Goal: Task Accomplishment & Management: Complete application form

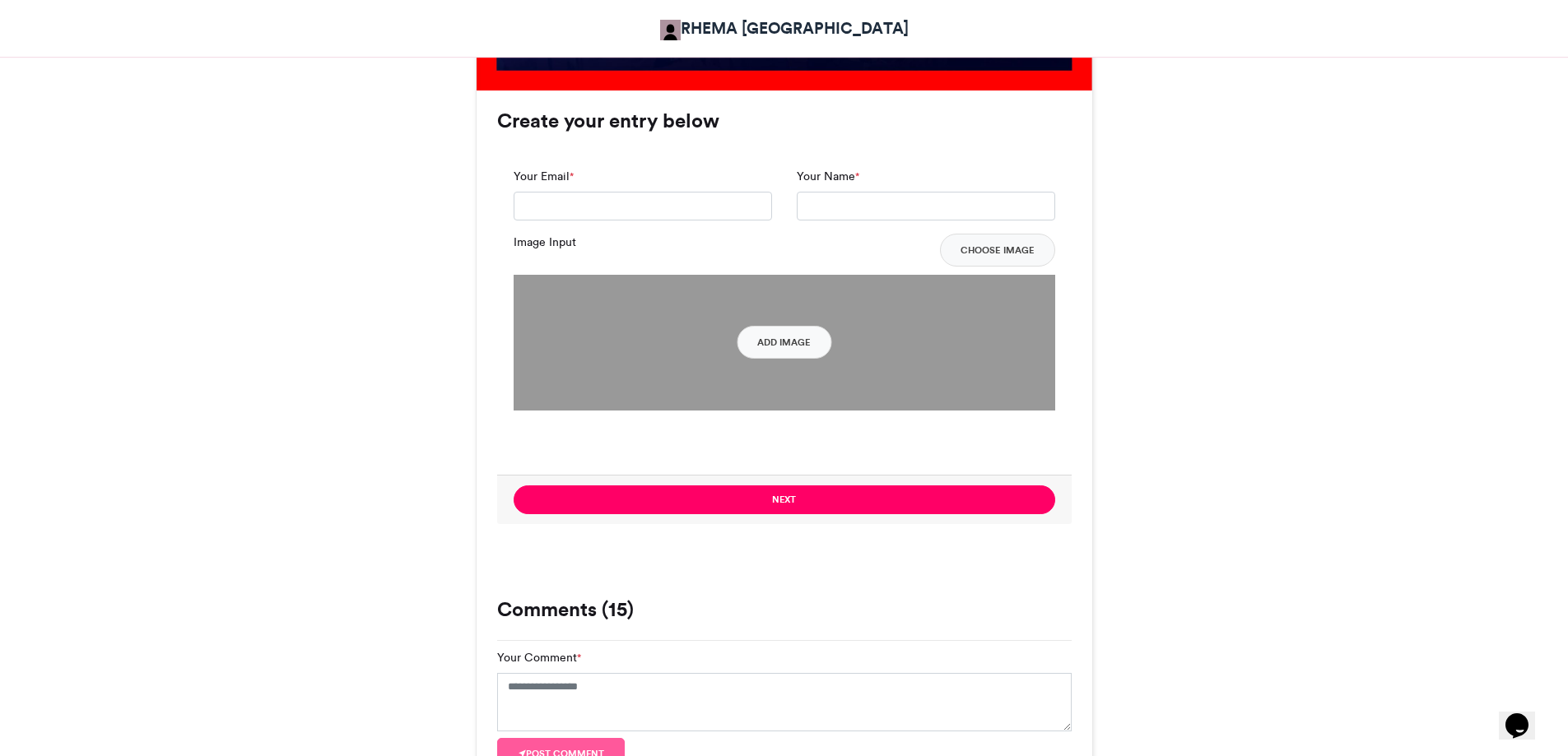
scroll to position [823, 0]
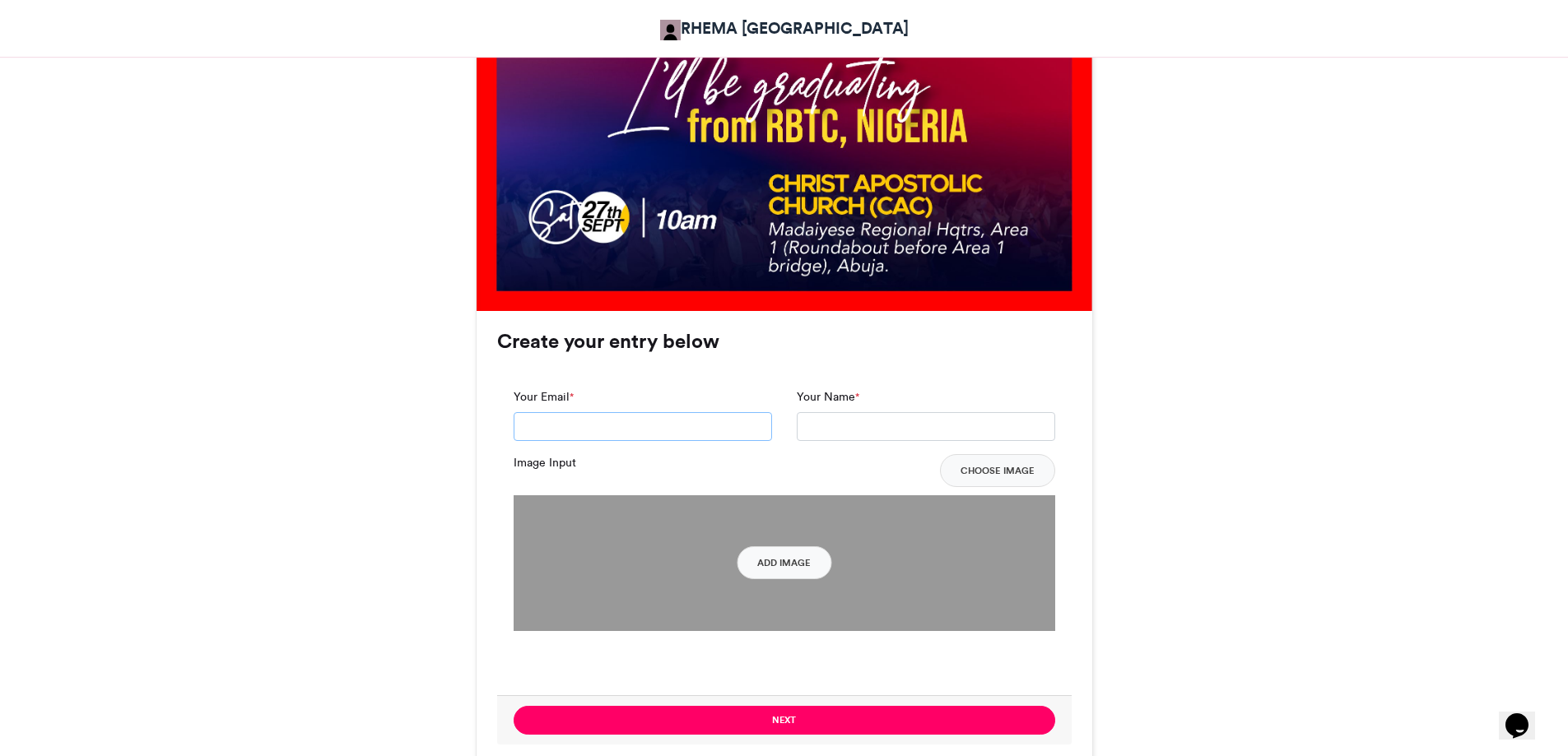
click at [612, 419] on input "Your Email *" at bounding box center [642, 427] width 258 height 30
type input "*"
type input "**********"
click at [861, 437] on input "Your Name *" at bounding box center [926, 427] width 258 height 30
type input "**********"
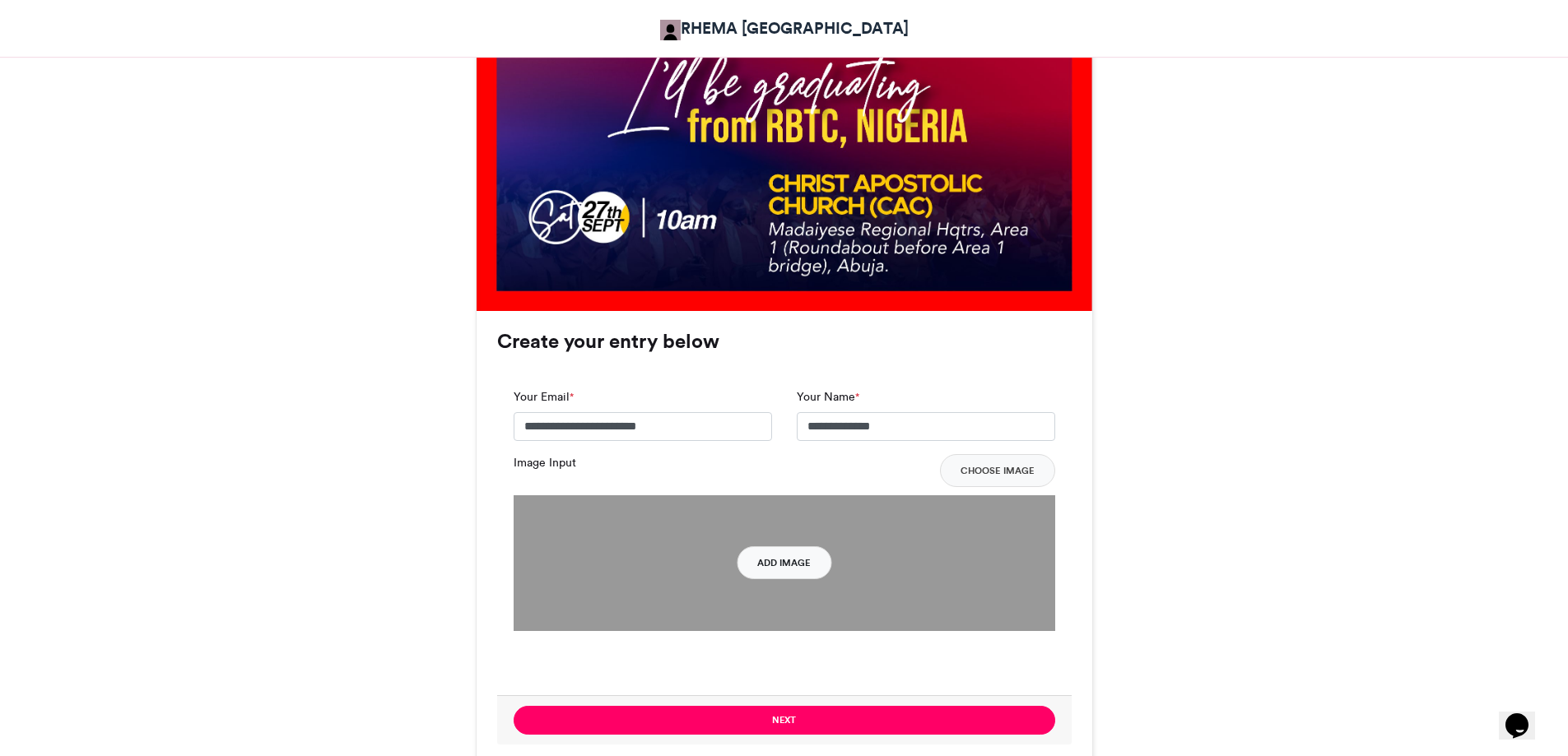
click at [797, 558] on button "Add Image" at bounding box center [784, 562] width 95 height 33
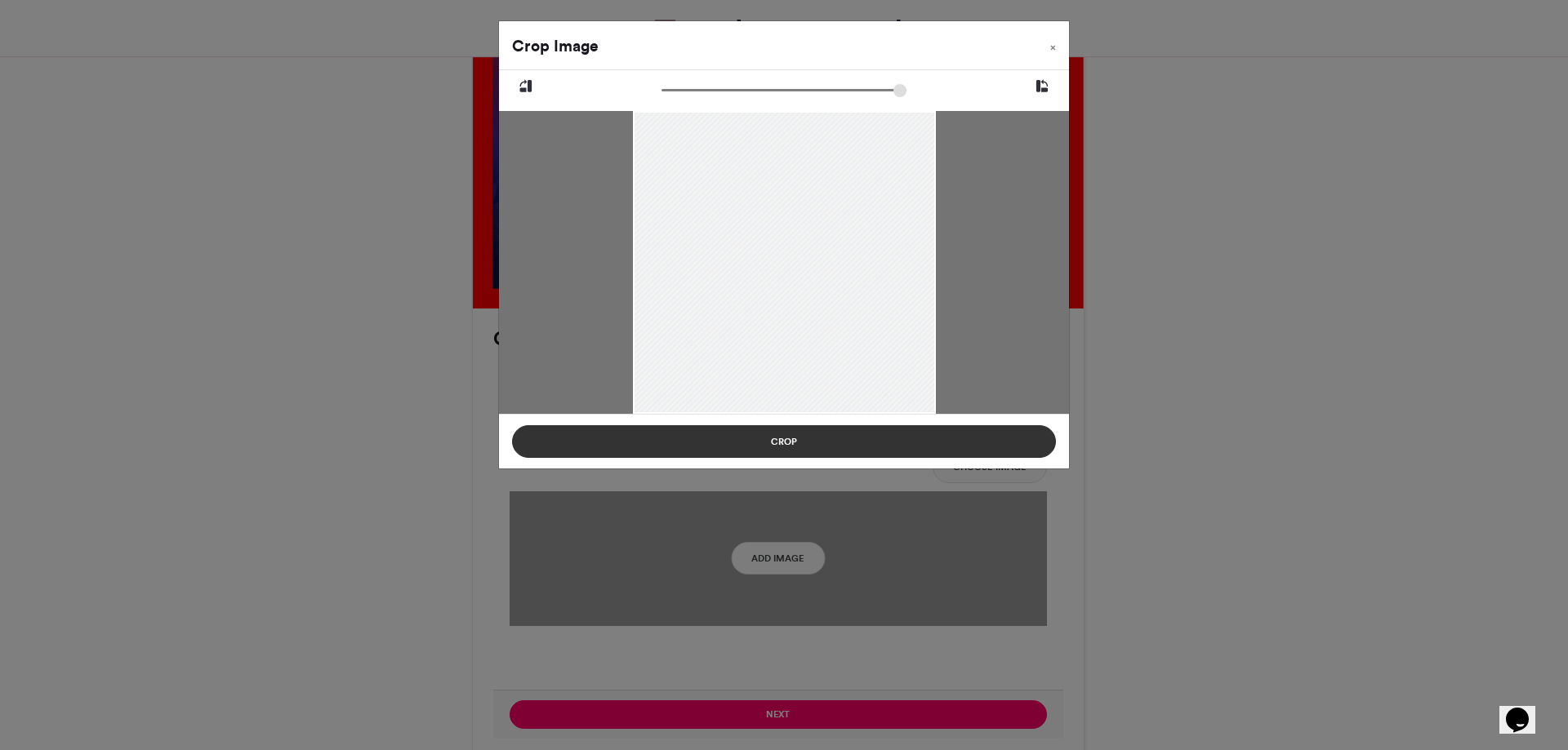
click at [891, 450] on button "Crop" at bounding box center [784, 441] width 544 height 32
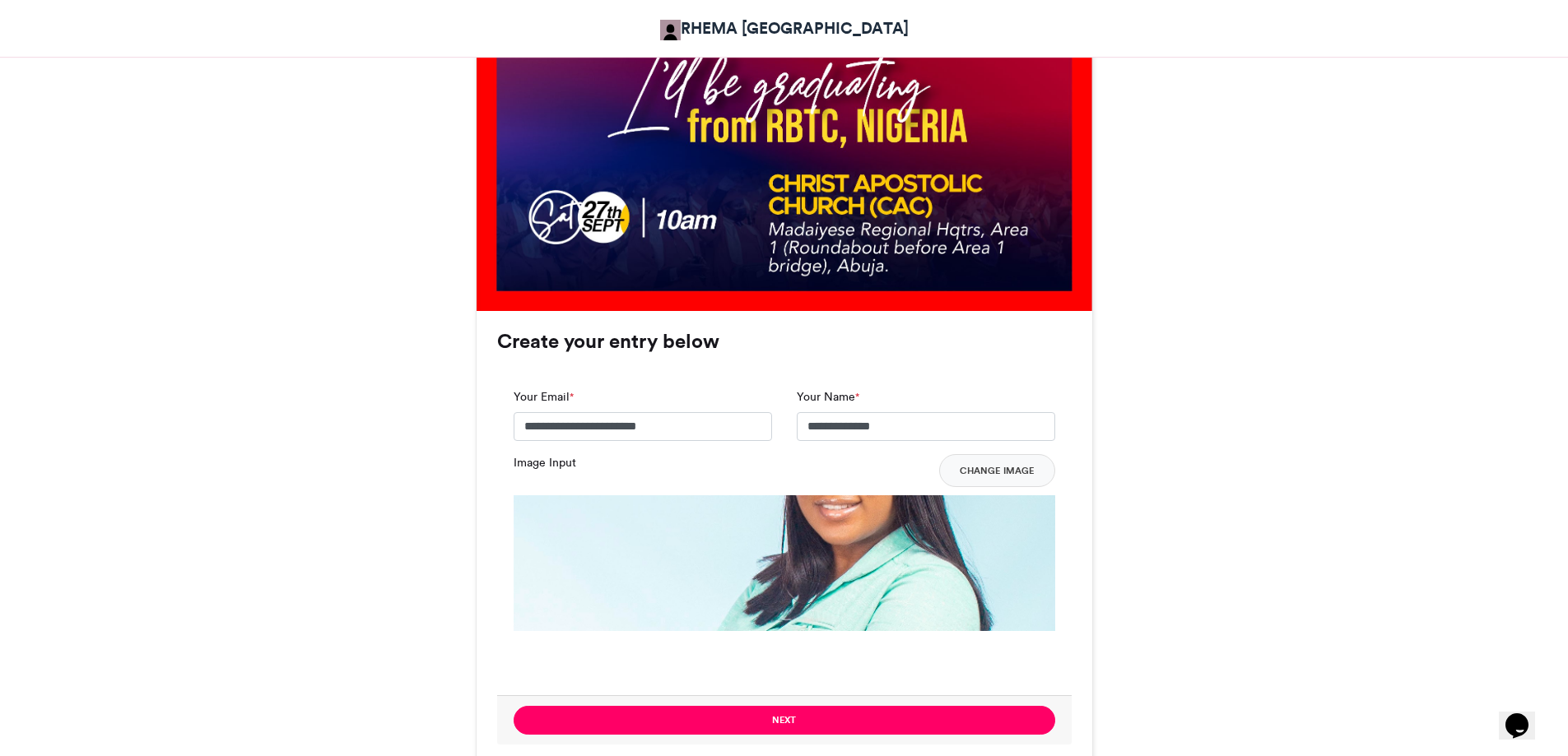
click at [899, 551] on img at bounding box center [784, 765] width 542 height 542
click at [987, 474] on button "Change Image" at bounding box center [997, 470] width 116 height 33
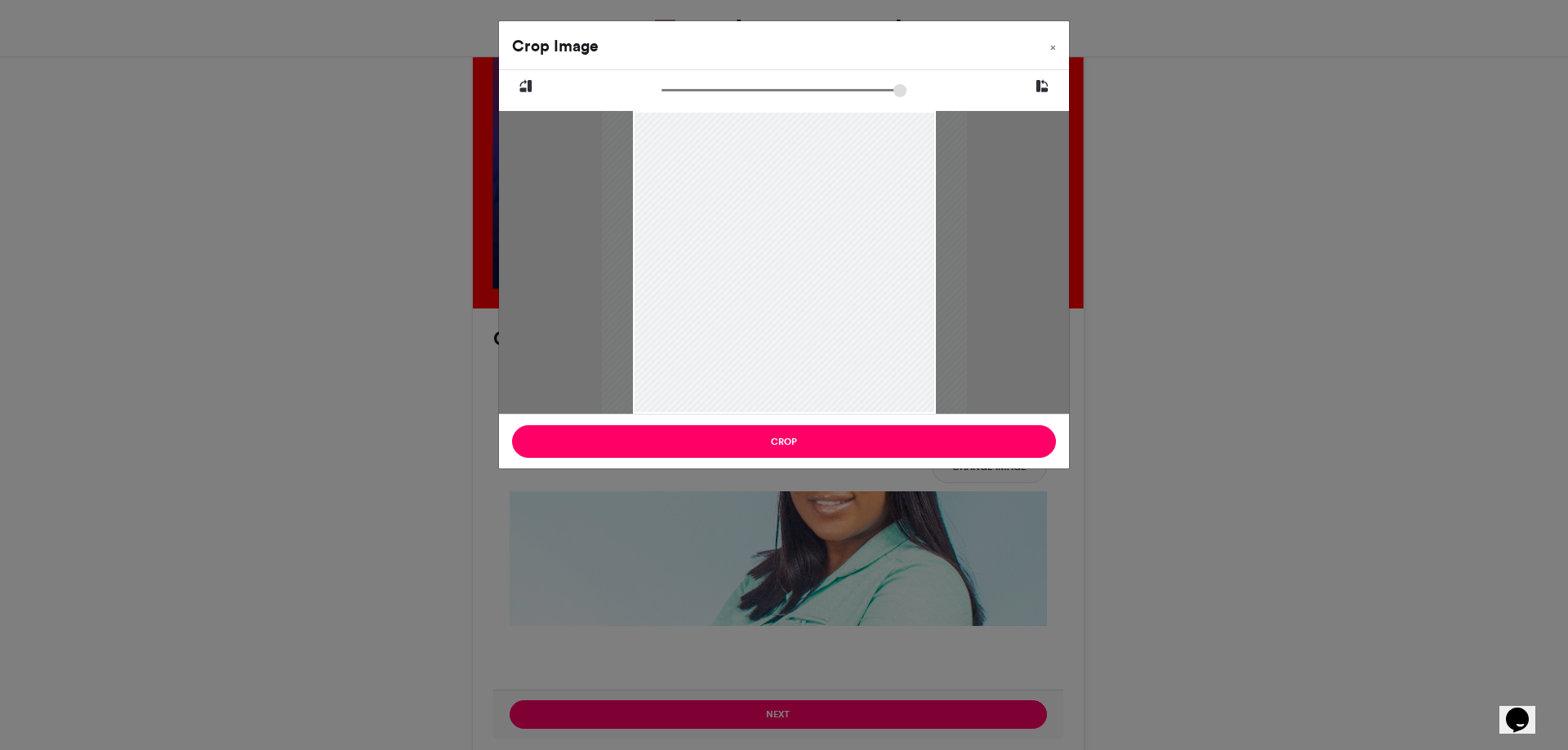
type input "******"
drag, startPoint x: 669, startPoint y: 94, endPoint x: 659, endPoint y: 100, distance: 11.7
click at [661, 98] on input "zoom" at bounding box center [784, 90] width 245 height 16
drag, startPoint x: 932, startPoint y: 159, endPoint x: 862, endPoint y: 131, distance: 75.4
click at [862, 131] on div at bounding box center [784, 229] width 303 height 371
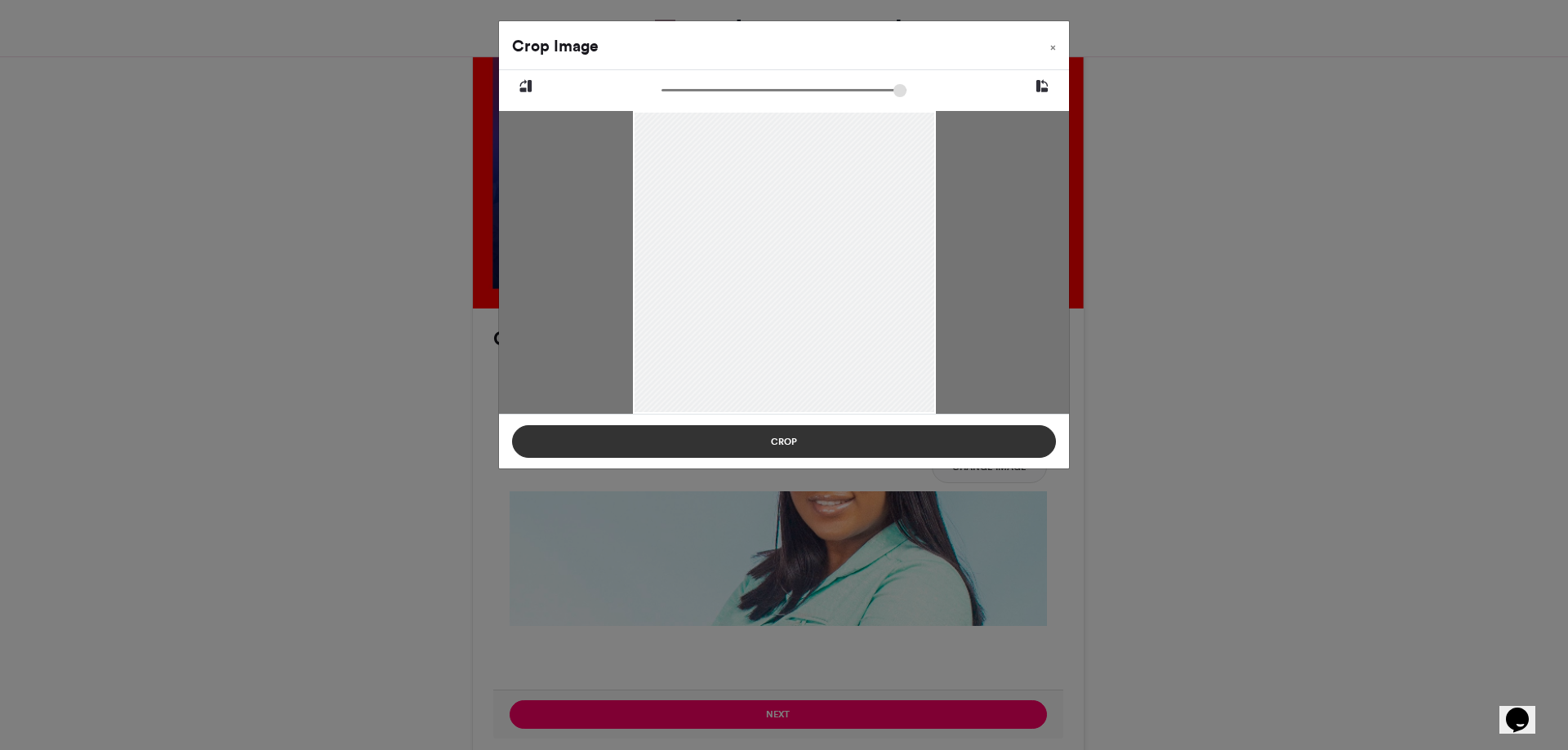
click at [799, 437] on button "Crop" at bounding box center [784, 441] width 544 height 32
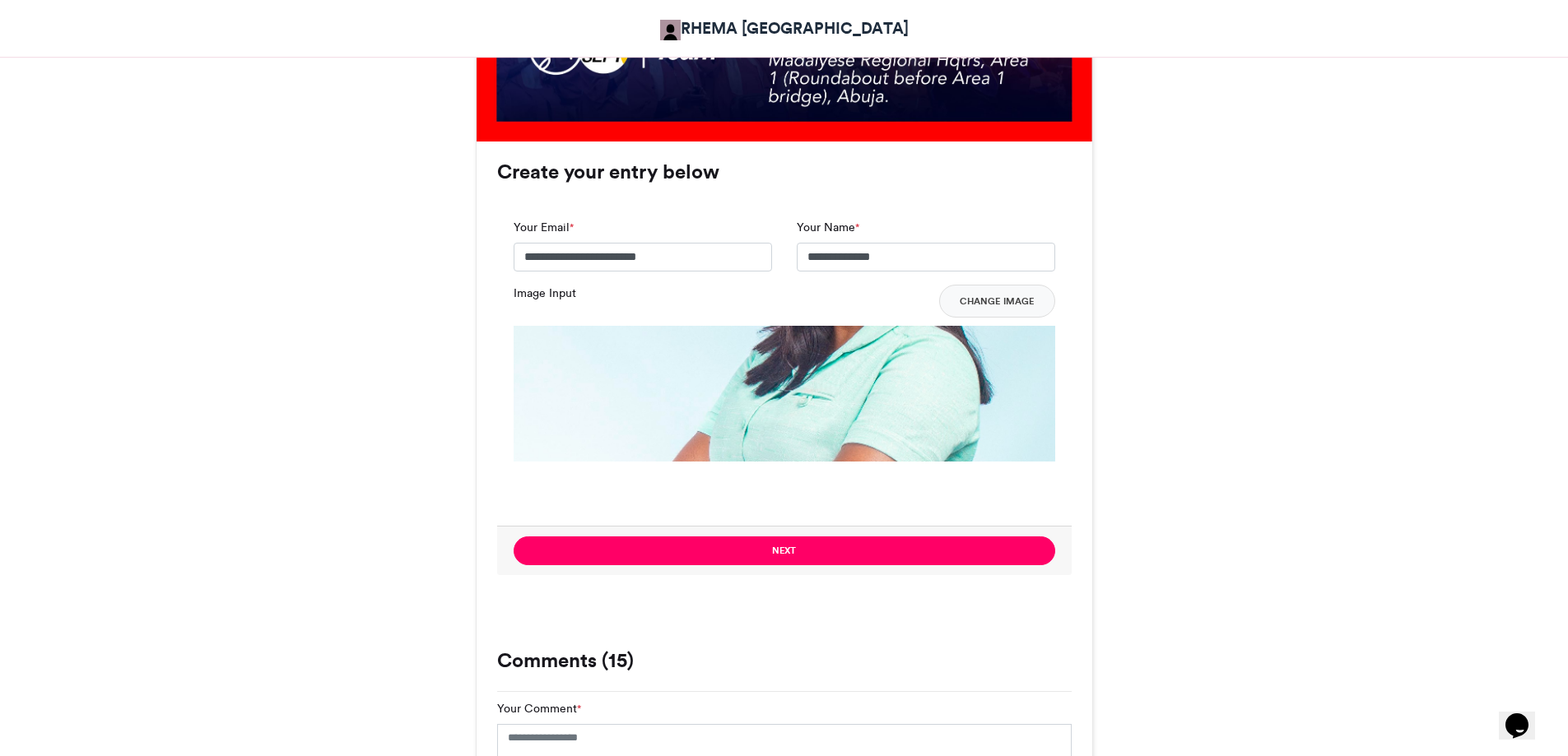
scroll to position [1152, 0]
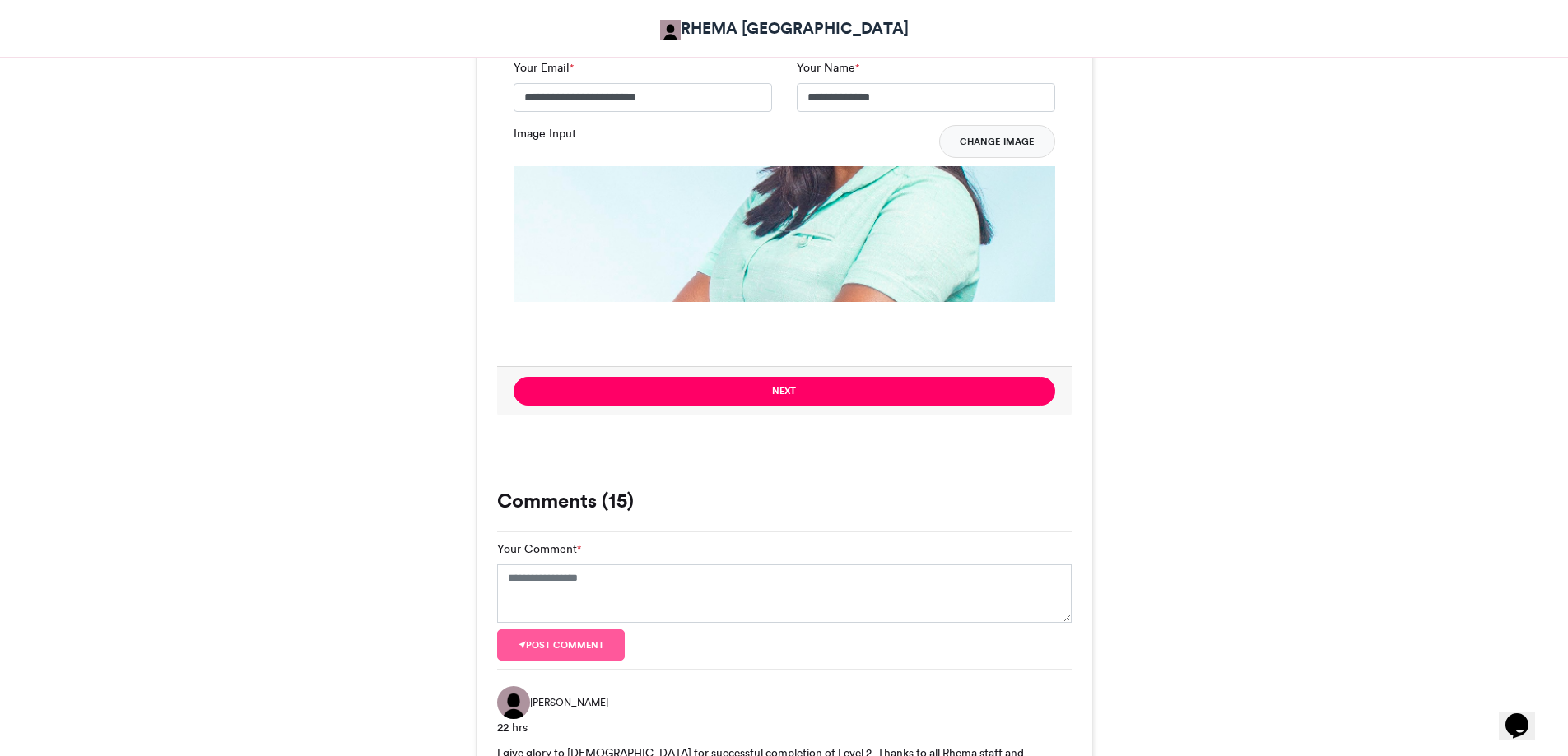
click at [993, 139] on button "Change Image" at bounding box center [997, 141] width 116 height 33
click at [983, 139] on button "Change Image" at bounding box center [997, 141] width 116 height 33
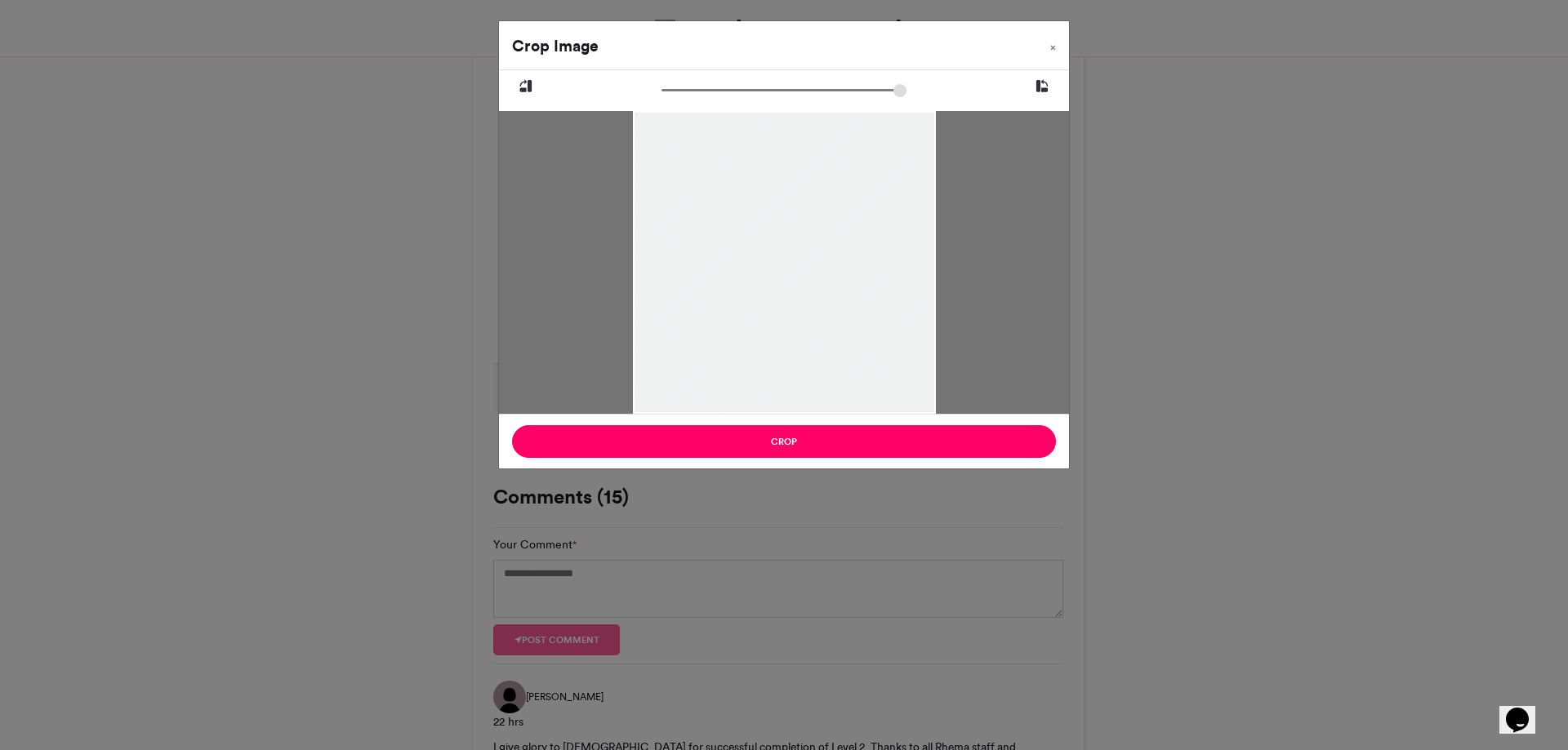
click at [833, 269] on div at bounding box center [784, 262] width 303 height 304
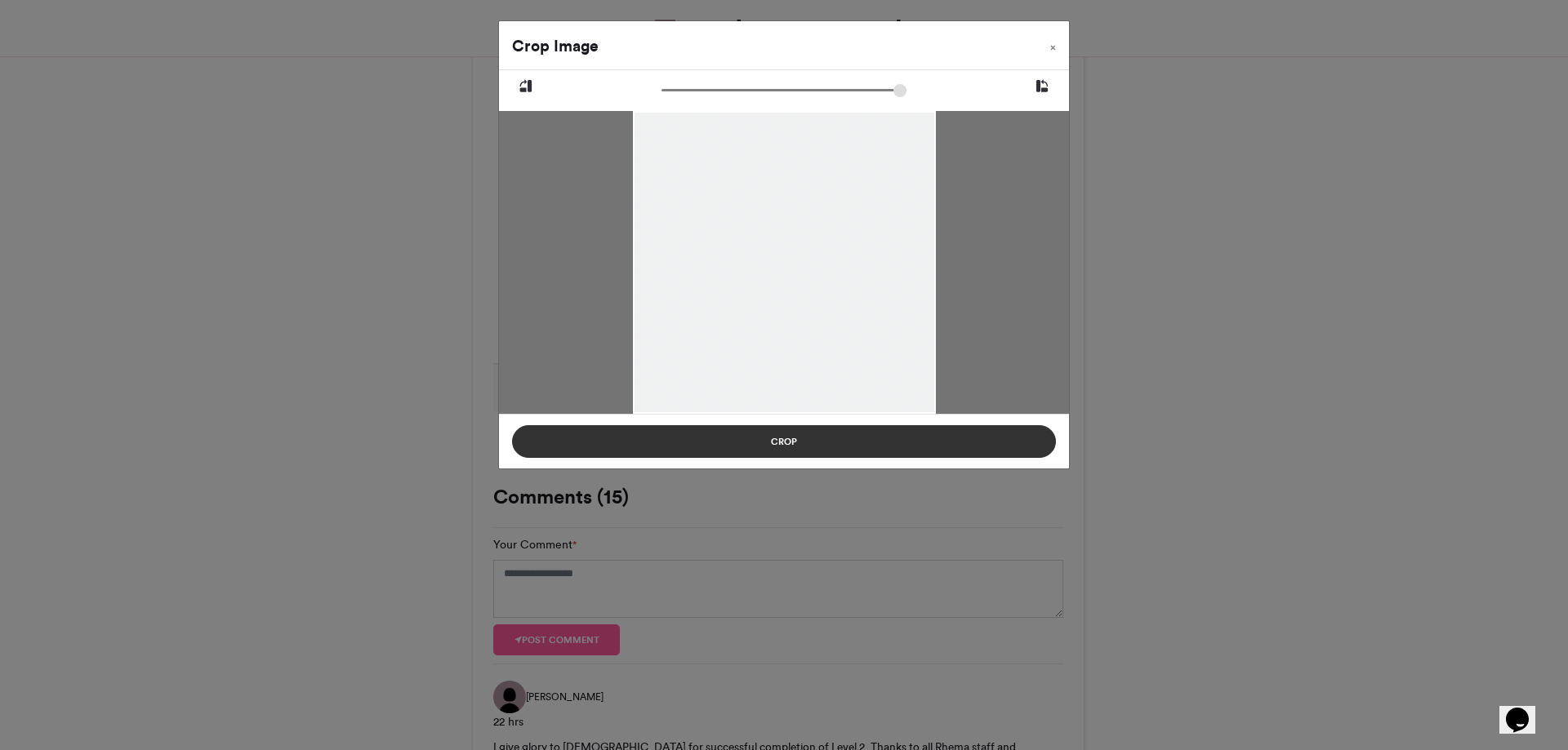
click at [823, 436] on button "Crop" at bounding box center [784, 441] width 544 height 32
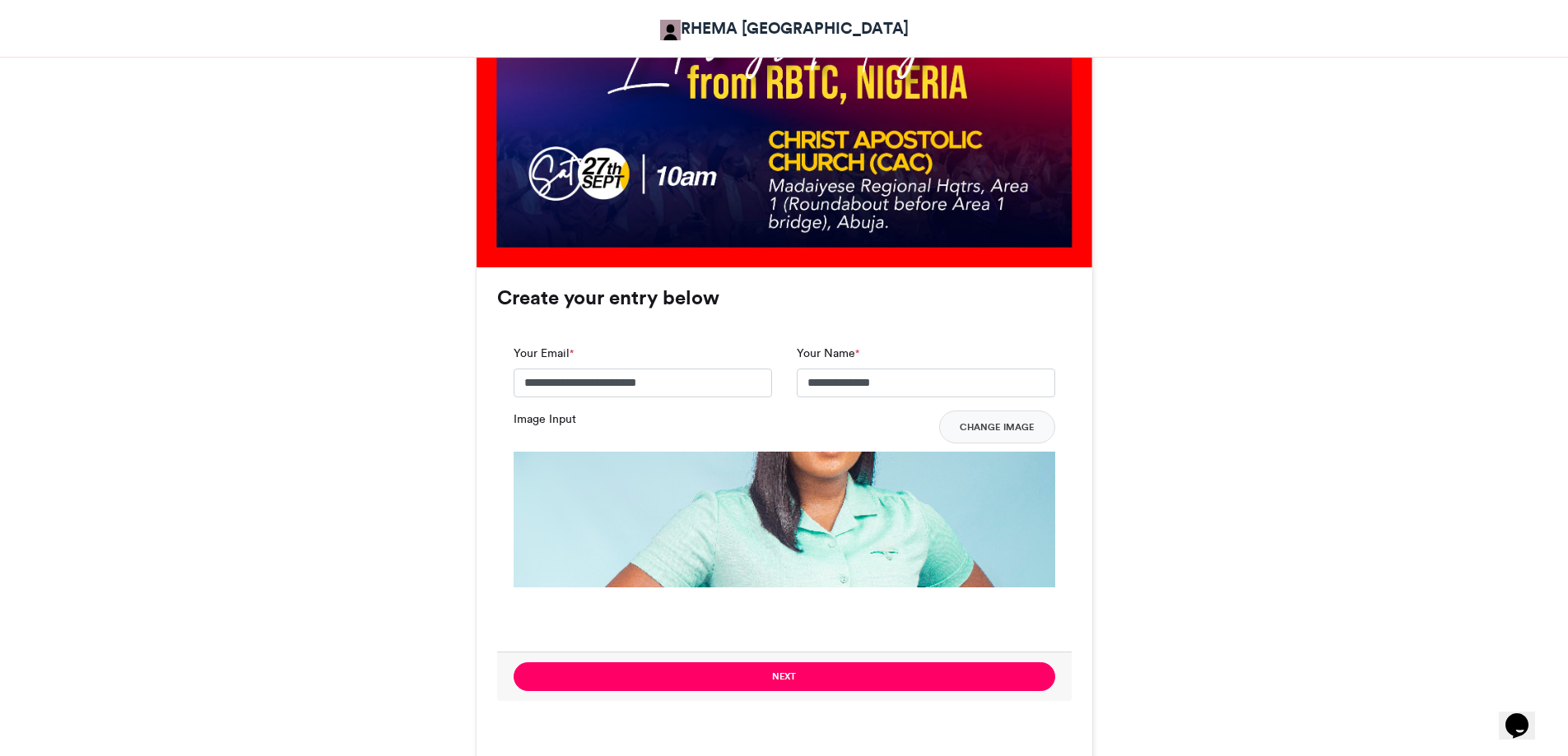
scroll to position [905, 0]
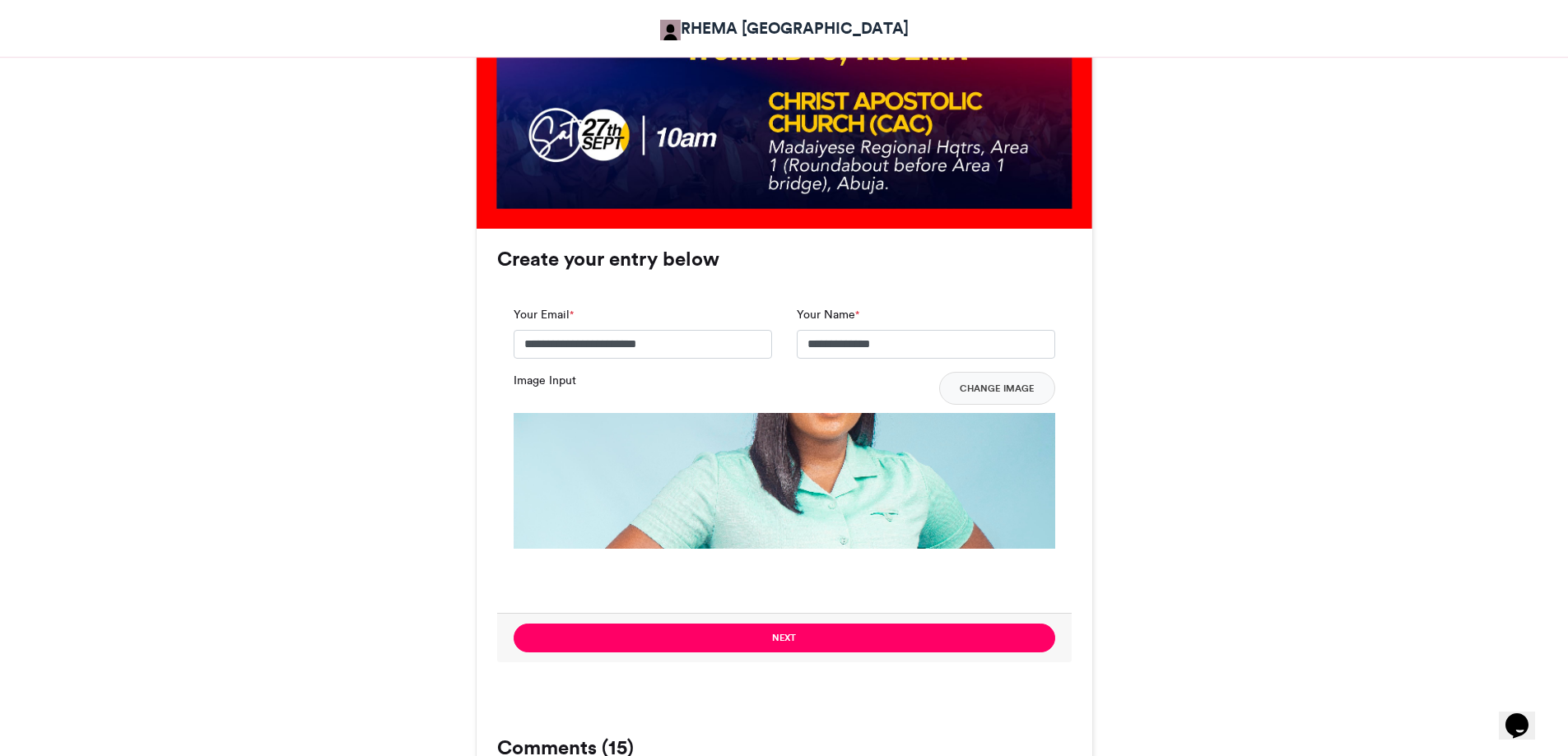
click at [842, 460] on img at bounding box center [784, 683] width 542 height 542
click at [983, 390] on button "Change Image" at bounding box center [997, 388] width 116 height 33
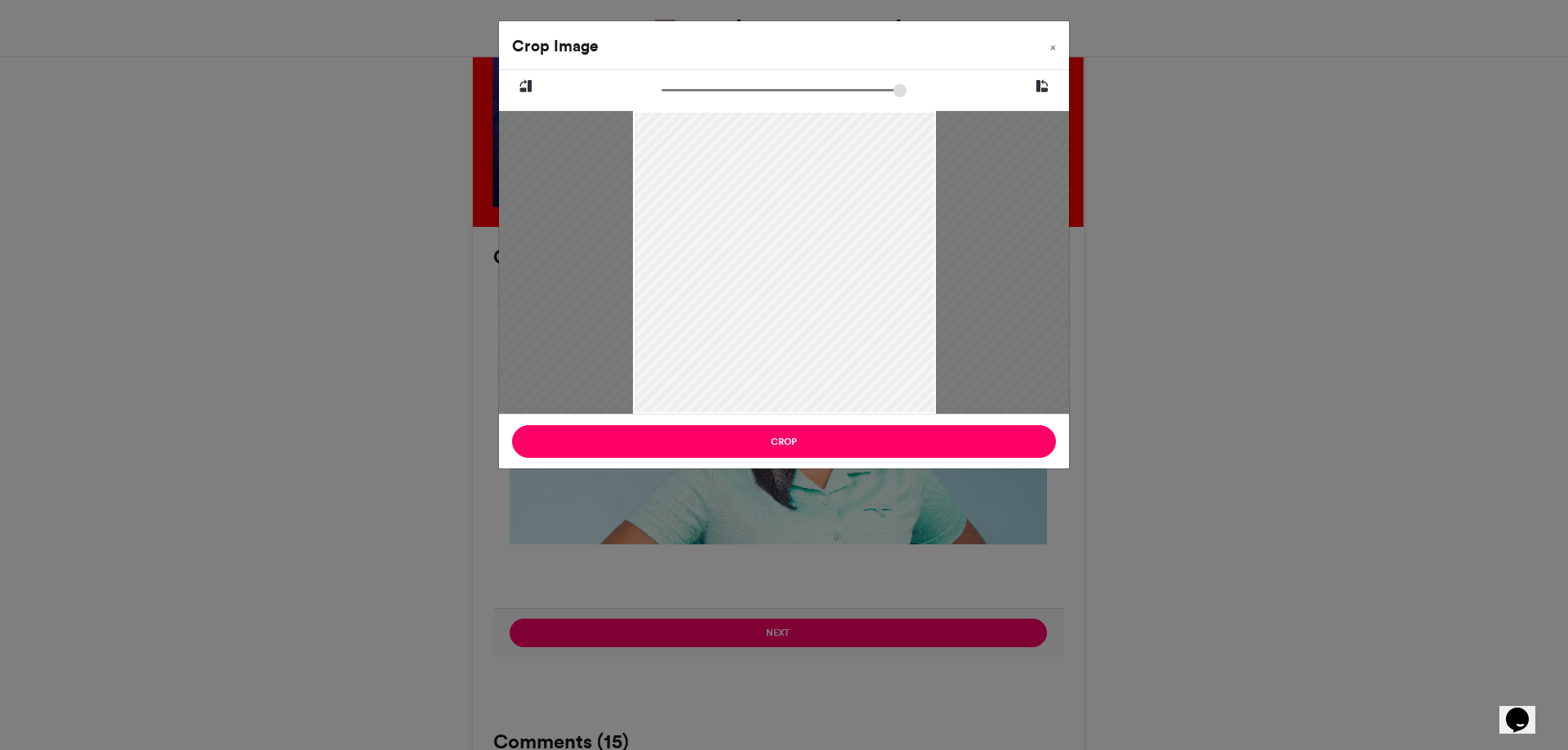
drag, startPoint x: 666, startPoint y: 91, endPoint x: 720, endPoint y: 117, distance: 59.9
click at [720, 98] on input "zoom" at bounding box center [784, 90] width 245 height 16
drag, startPoint x: 851, startPoint y: 211, endPoint x: 820, endPoint y: 288, distance: 83.0
click at [820, 288] on div at bounding box center [755, 339] width 692 height 695
drag, startPoint x: 694, startPoint y: 90, endPoint x: 680, endPoint y: 94, distance: 14.6
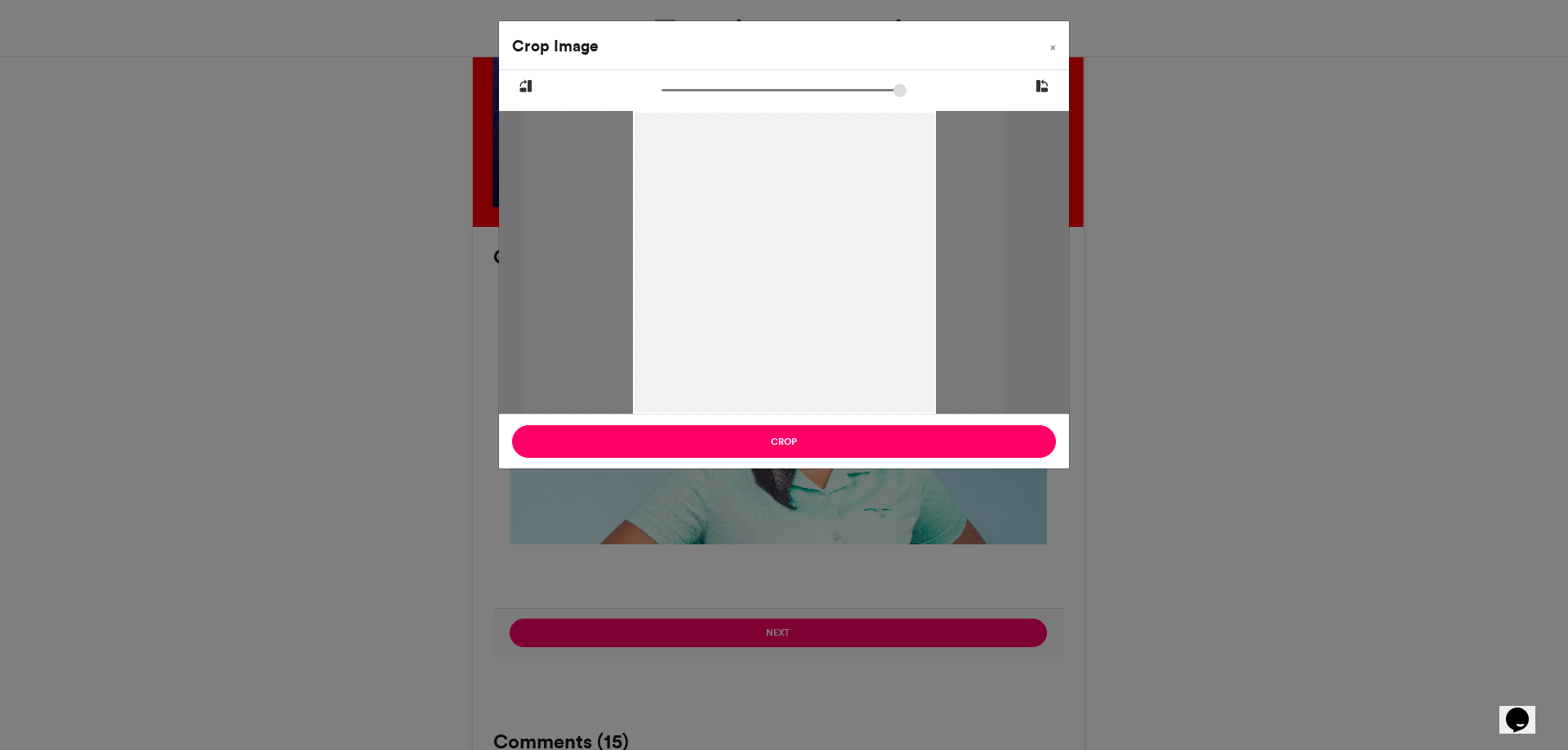
click at [680, 94] on input "zoom" at bounding box center [784, 90] width 245 height 16
click at [673, 92] on input "zoom" at bounding box center [784, 90] width 245 height 16
drag, startPoint x: 722, startPoint y: 250, endPoint x: 726, endPoint y: 261, distance: 11.7
click at [726, 261] on div at bounding box center [772, 290] width 366 height 367
drag, startPoint x: 749, startPoint y: 207, endPoint x: 745, endPoint y: 267, distance: 60.1
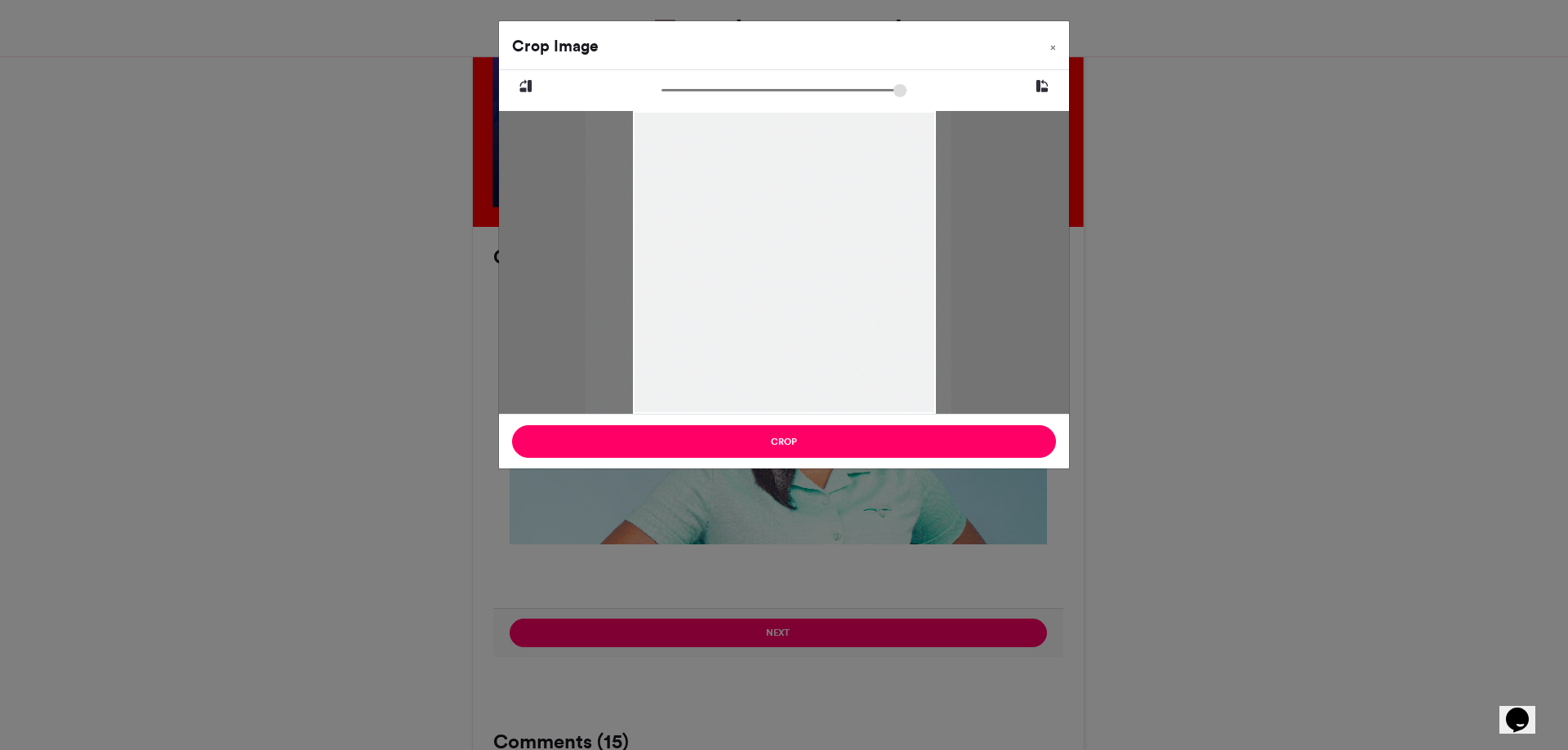
click at [745, 267] on div at bounding box center [769, 293] width 366 height 367
drag, startPoint x: 673, startPoint y: 94, endPoint x: 684, endPoint y: 95, distance: 11.0
type input "******"
click at [684, 95] on input "zoom" at bounding box center [784, 90] width 245 height 16
drag, startPoint x: 757, startPoint y: 234, endPoint x: 766, endPoint y: 242, distance: 12.0
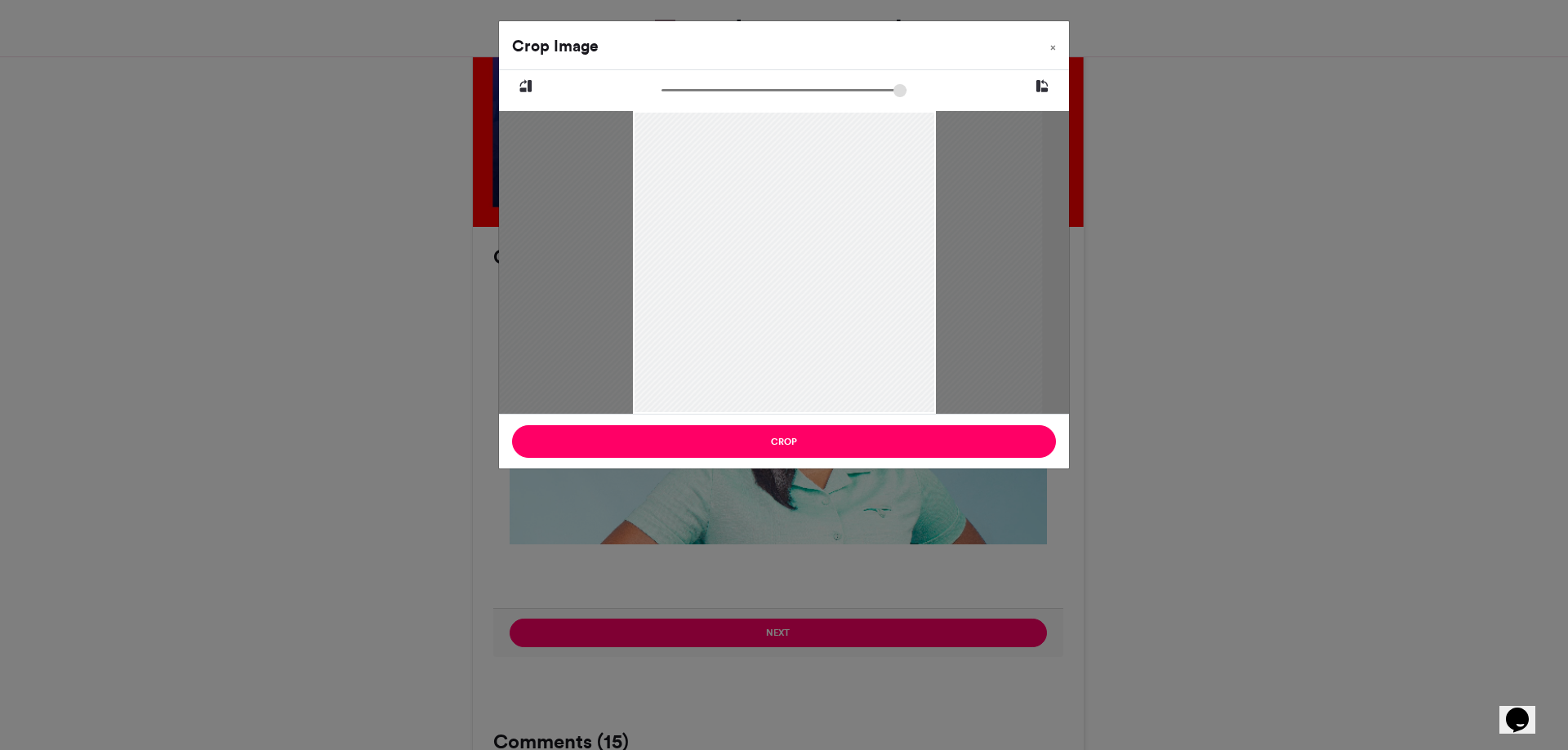
click at [766, 242] on div at bounding box center [771, 318] width 542 height 546
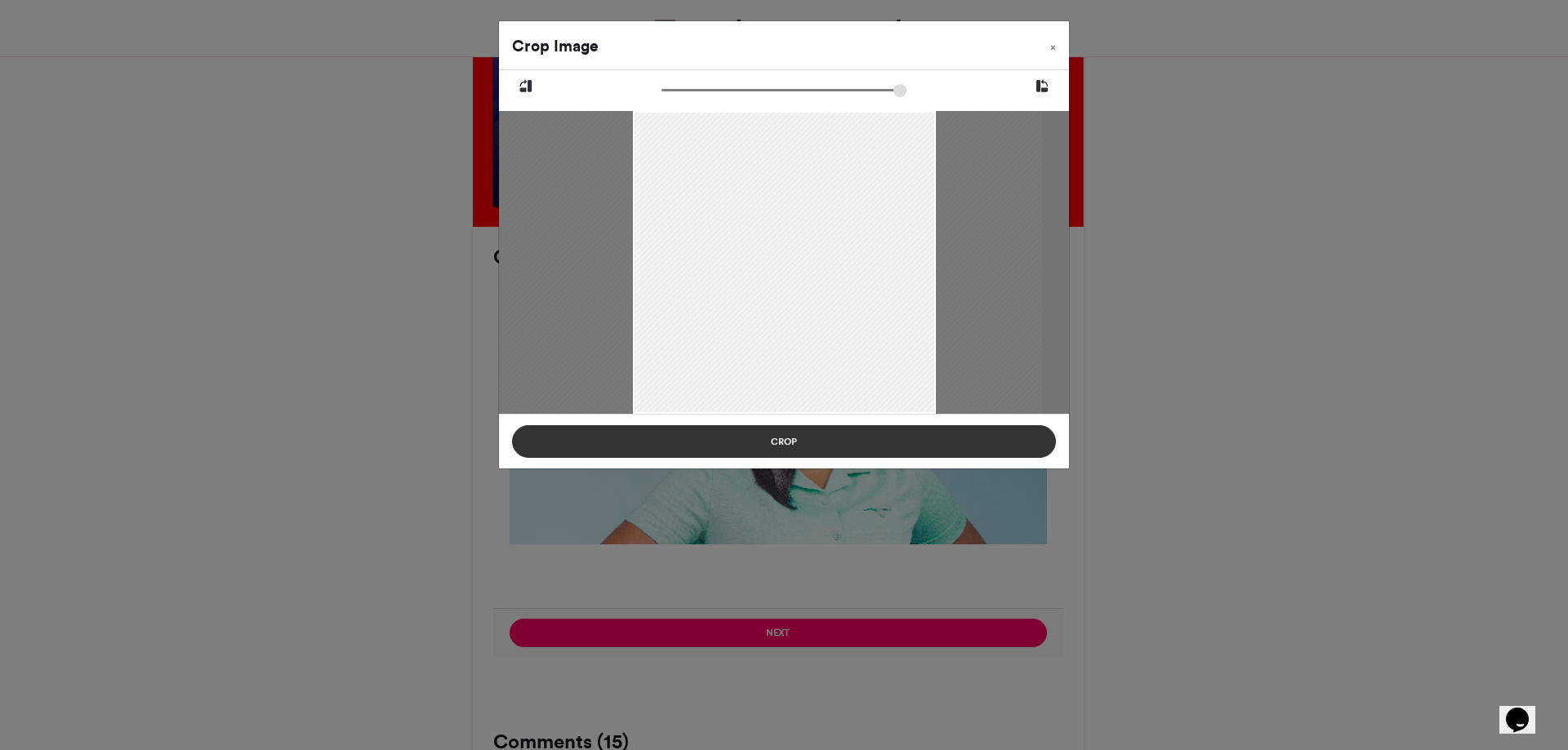
click at [817, 438] on button "Crop" at bounding box center [784, 441] width 544 height 32
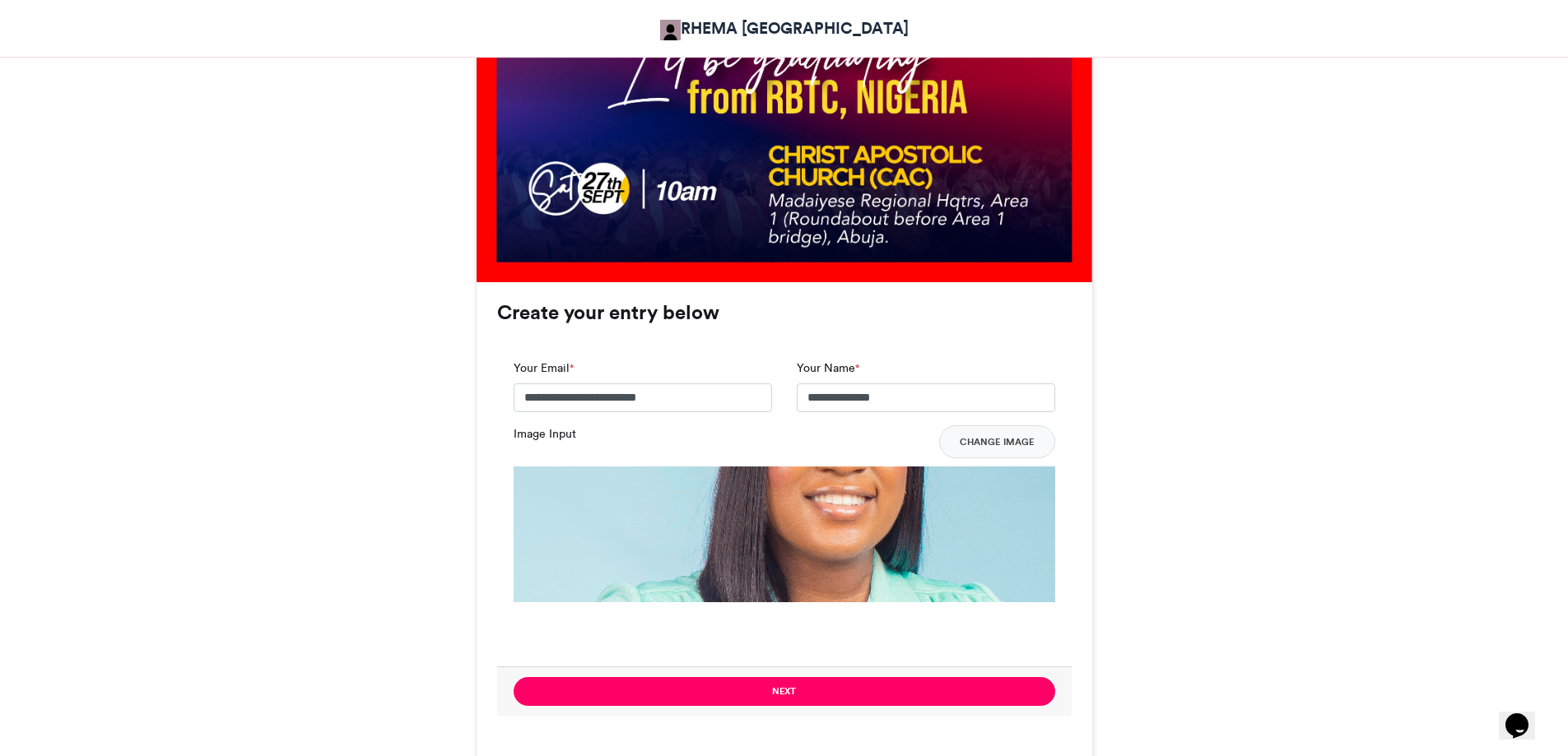
scroll to position [823, 0]
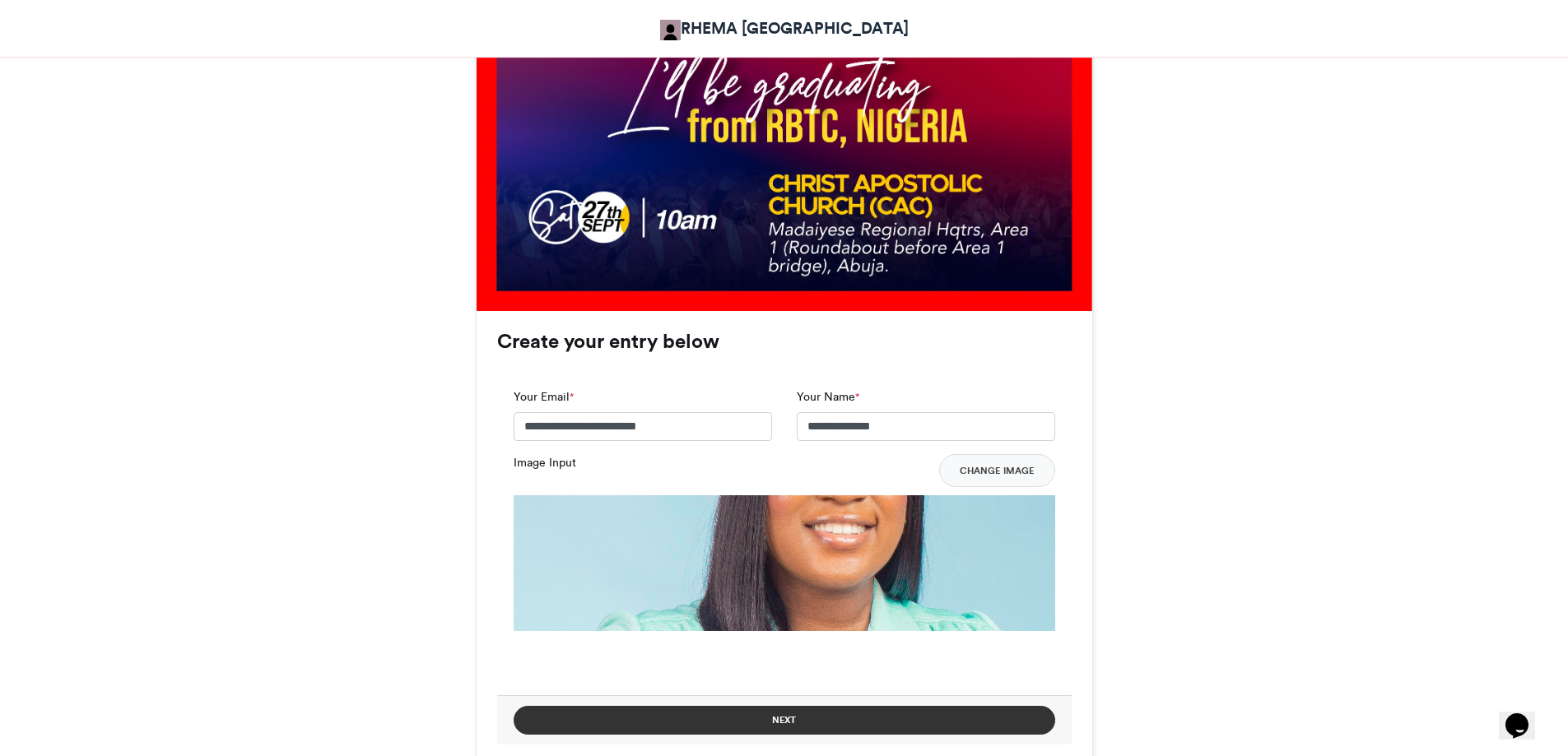
click at [860, 722] on button "Next" at bounding box center [784, 721] width 542 height 29
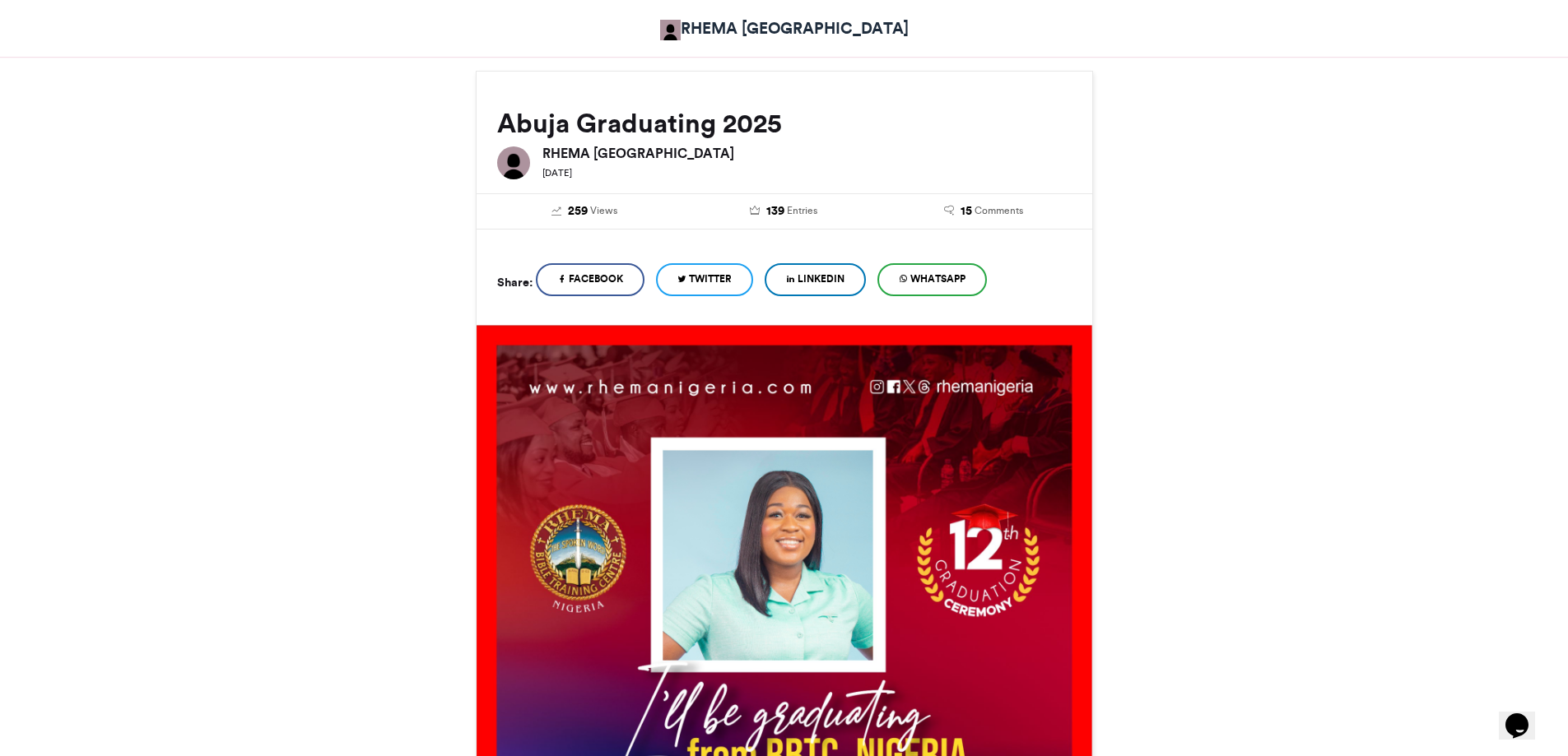
scroll to position [165, 0]
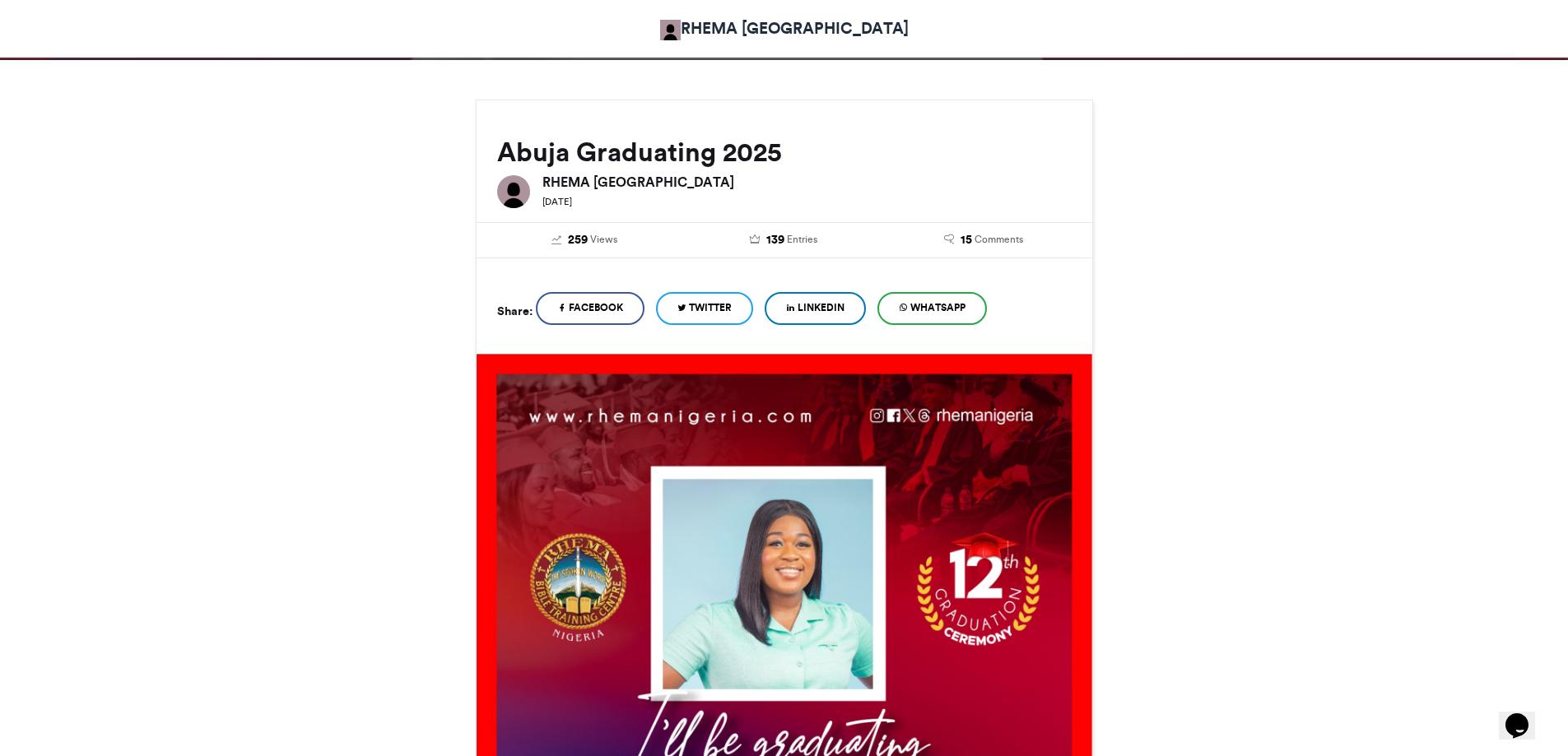
click at [923, 308] on span "WhatsApp" at bounding box center [937, 308] width 55 height 15
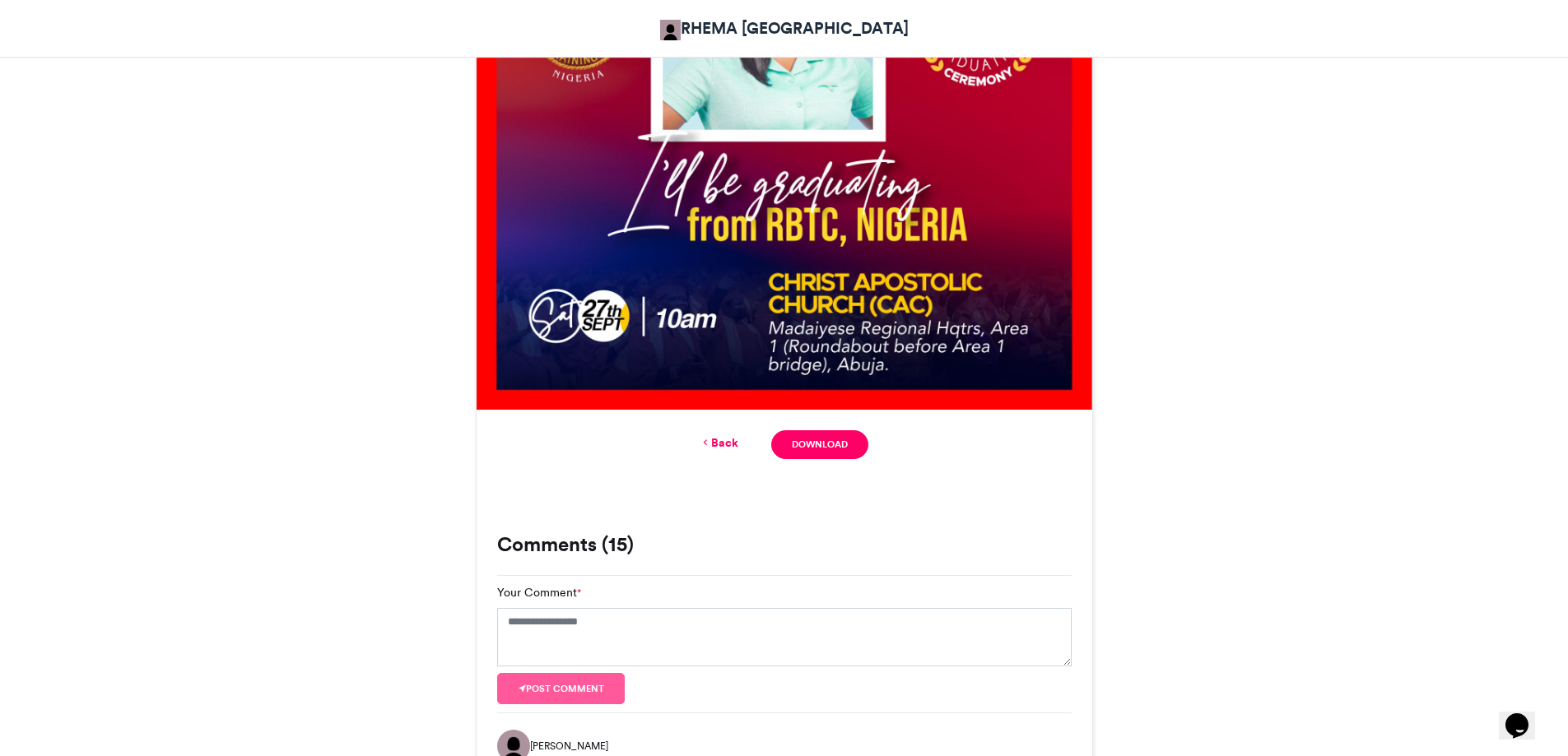
scroll to position [905, 0]
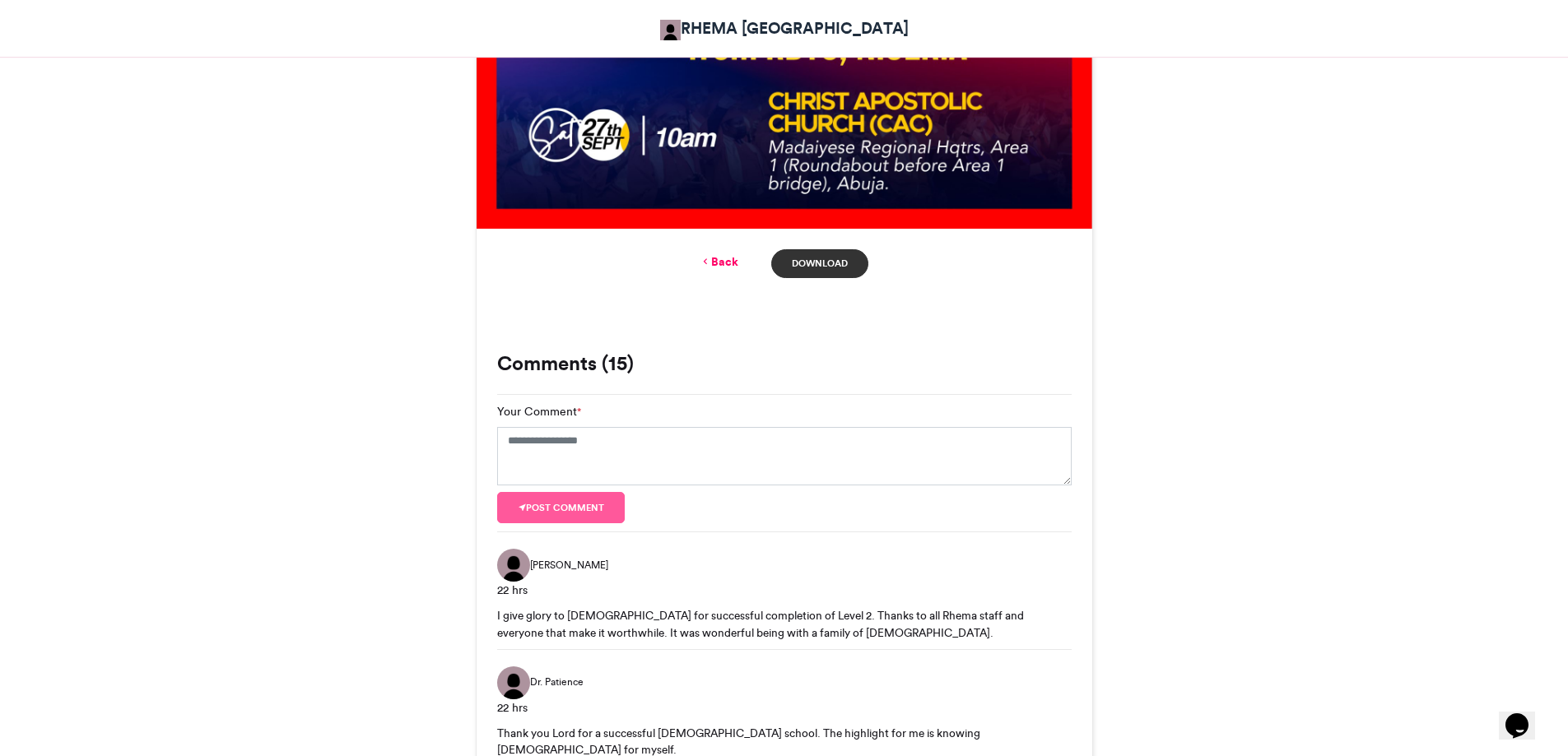
click at [805, 268] on link "Download" at bounding box center [818, 264] width 96 height 29
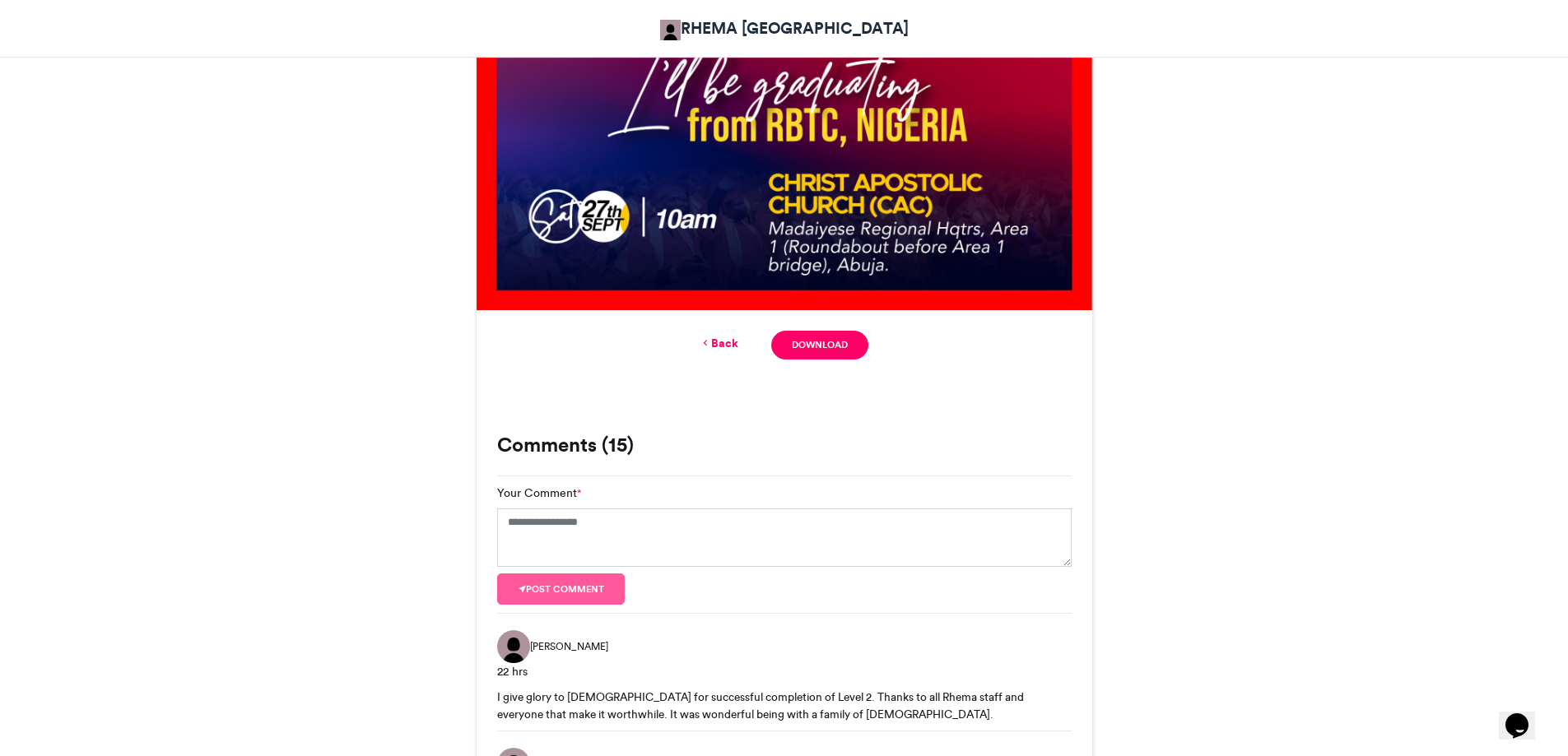
scroll to position [823, 0]
